Goal: Task Accomplishment & Management: Complete application form

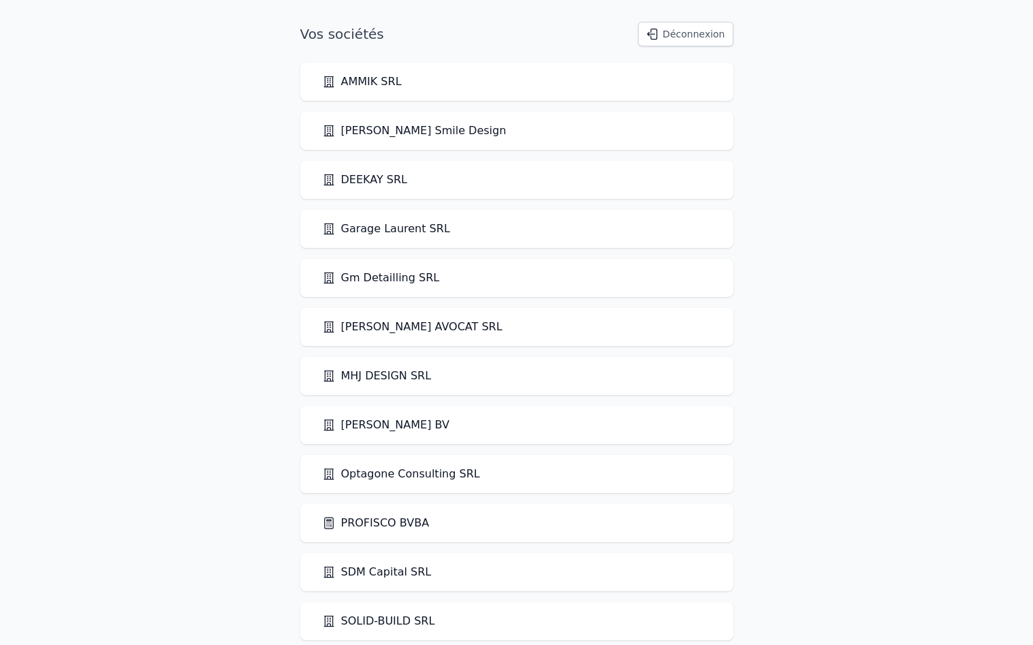
click at [364, 521] on link "PROFISCO BVBA" at bounding box center [376, 523] width 108 height 16
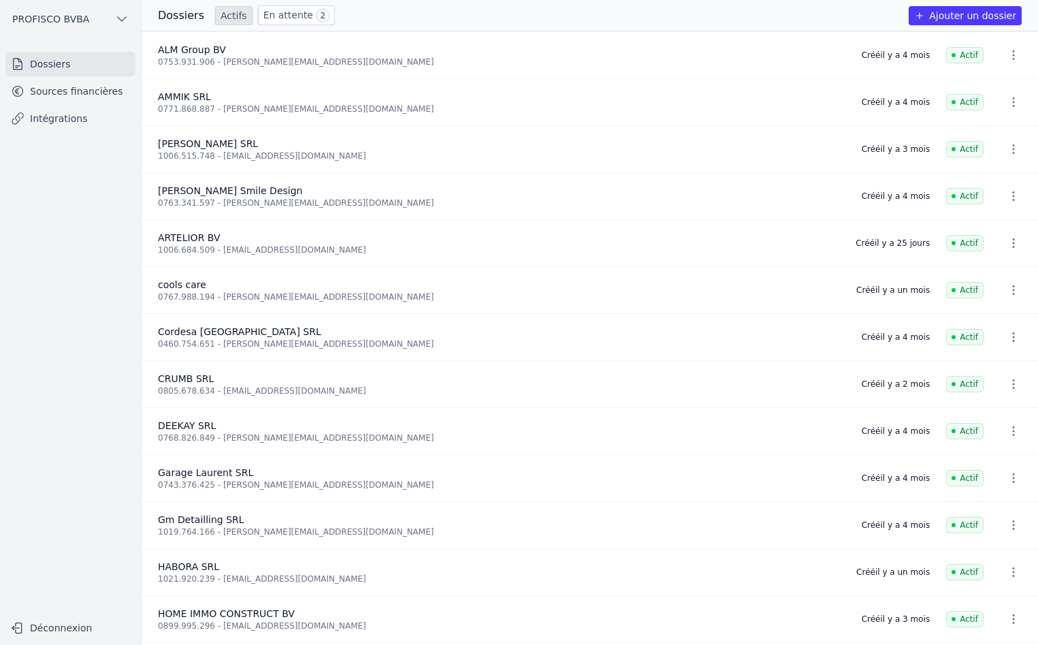
click at [945, 13] on button "Ajouter un dossier" at bounding box center [965, 15] width 113 height 19
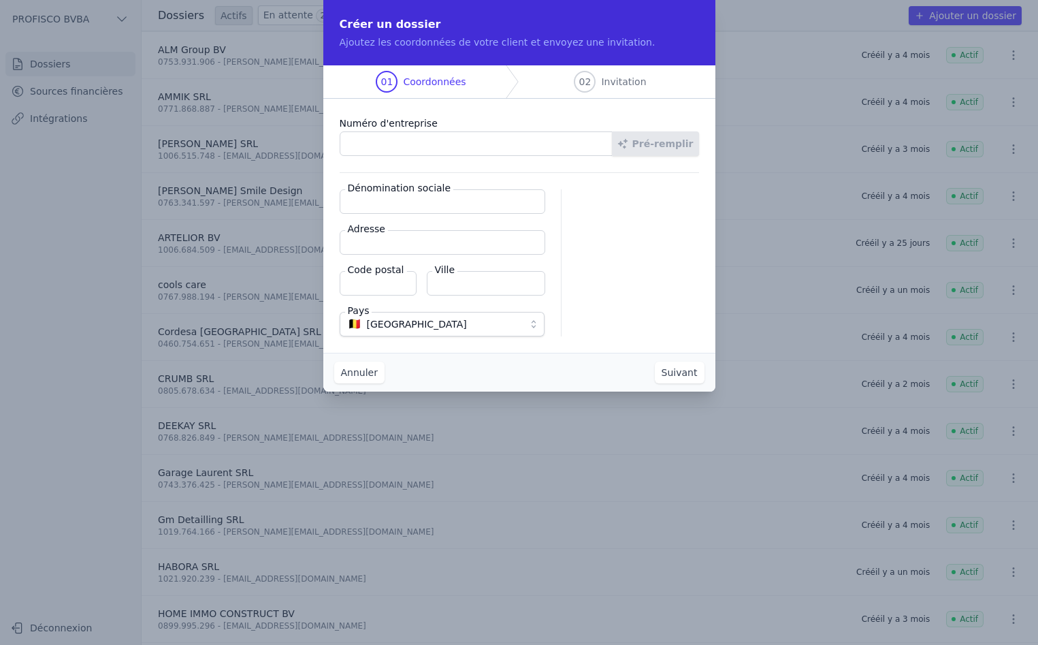
click at [379, 148] on input "Numéro d'entreprise" at bounding box center [476, 143] width 273 height 25
type input "0781.732.007"
click at [647, 145] on button "Pré-remplir" at bounding box center [655, 143] width 87 height 25
type input ""[PERSON_NAME]" SRL"
type input "Avenue Pénélope 56/2"
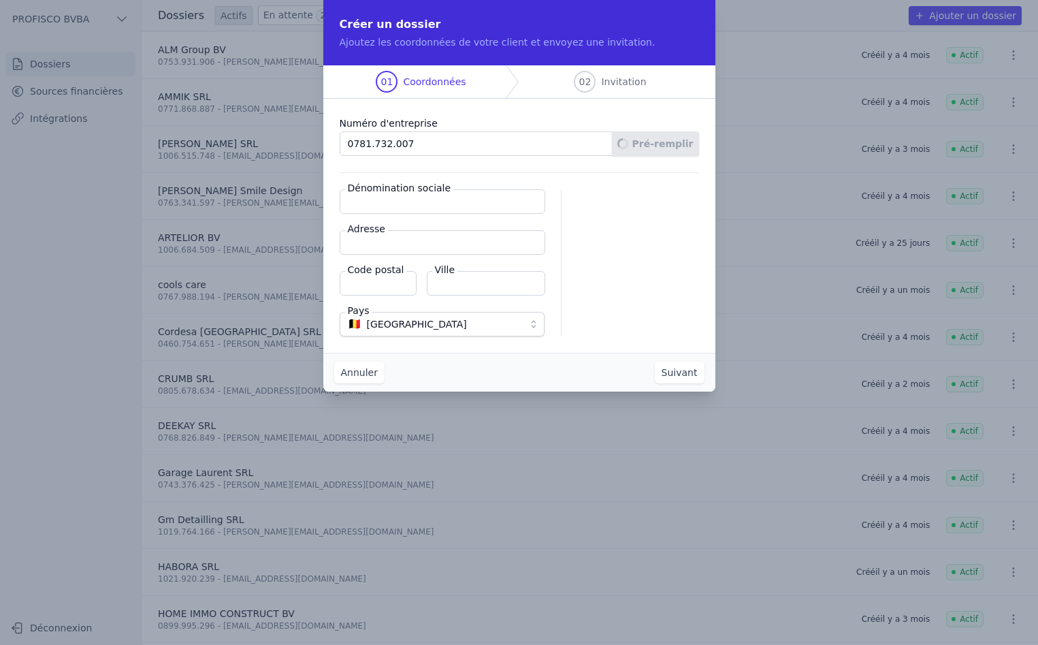
type input "1190"
type input "Forest"
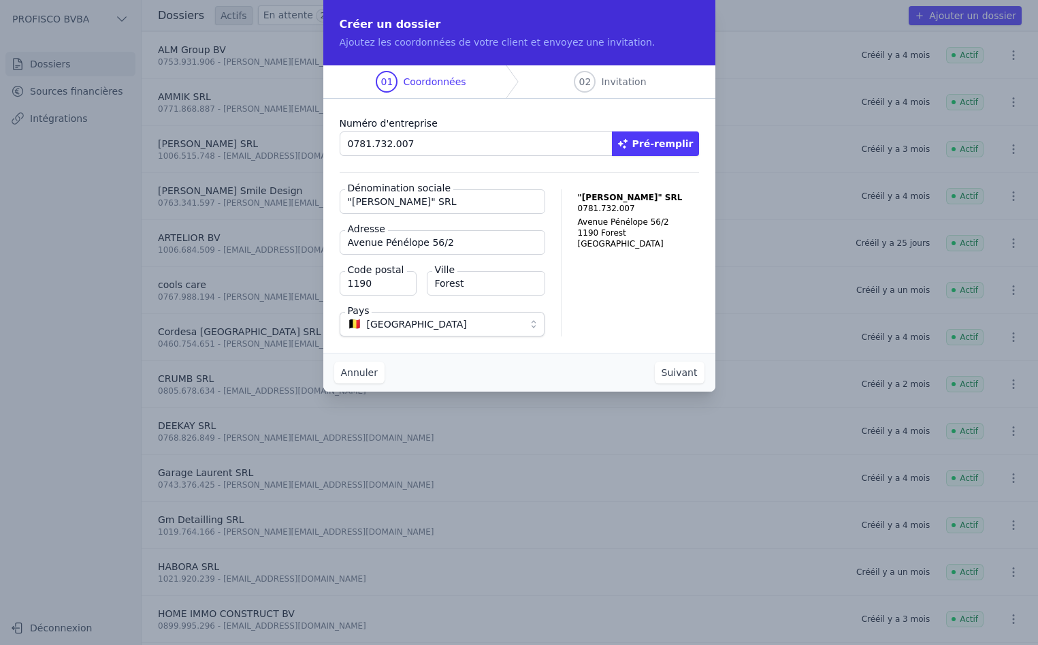
click at [681, 370] on button "Suivant" at bounding box center [680, 373] width 50 height 22
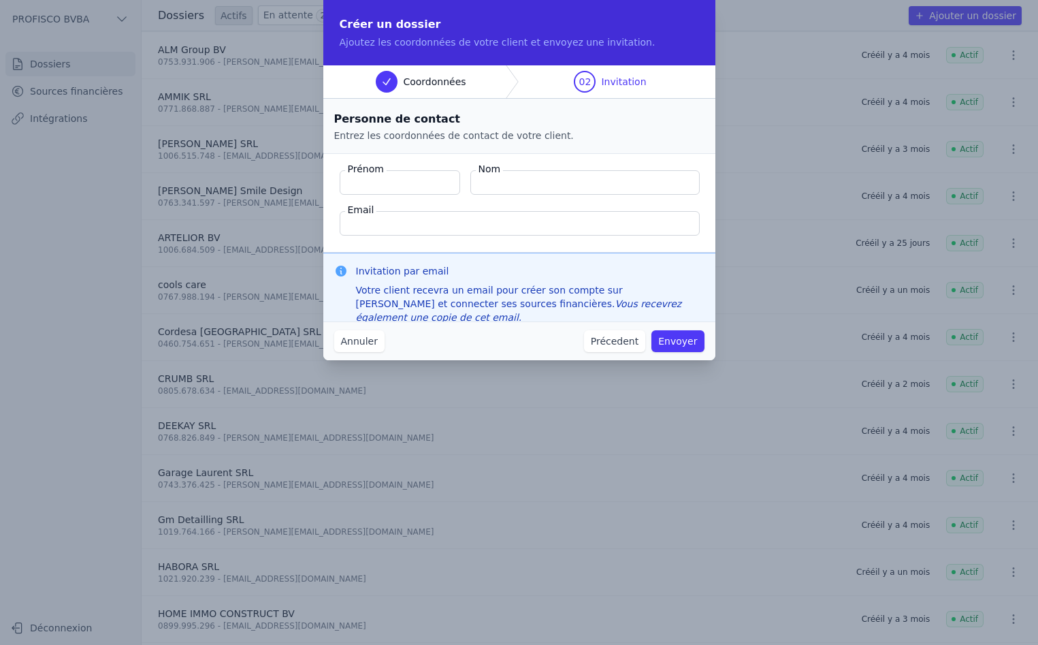
click at [384, 185] on input "Prénom" at bounding box center [400, 182] width 121 height 25
type input "[PERSON_NAME]"
type input "Rousseaux"
paste input "[EMAIL_ADDRESS][DOMAIN_NAME]"
type input "[EMAIL_ADDRESS][DOMAIN_NAME]"
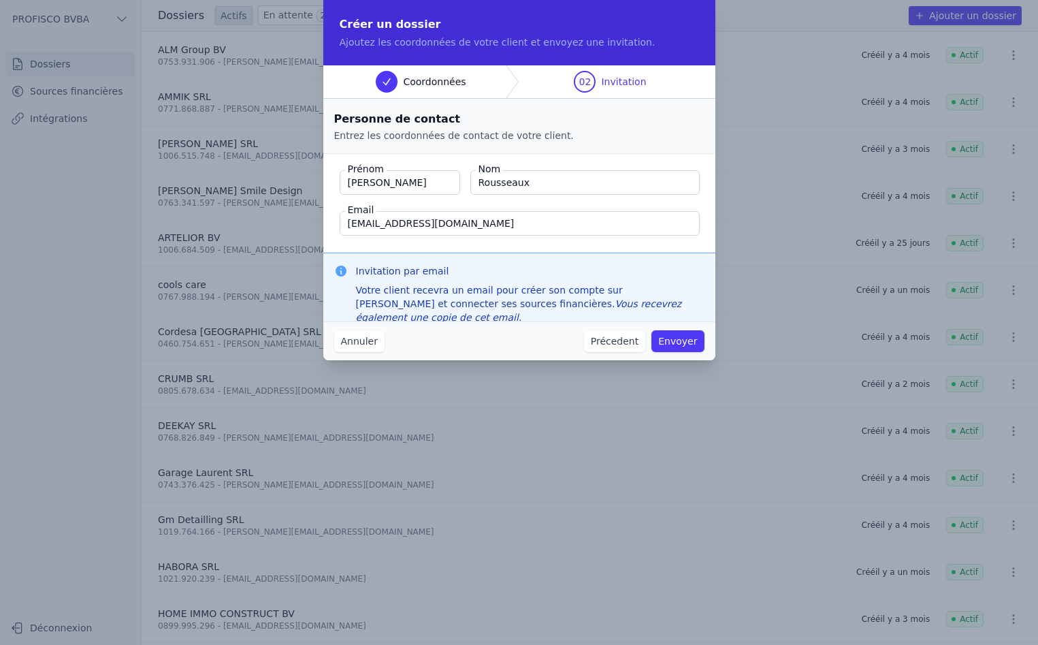
click at [681, 341] on button "Envoyer" at bounding box center [678, 341] width 52 height 22
